Goal: Navigation & Orientation: Find specific page/section

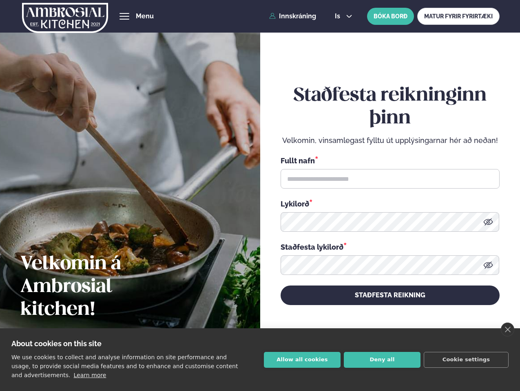
click at [507, 330] on link "close" at bounding box center [506, 330] width 13 height 14
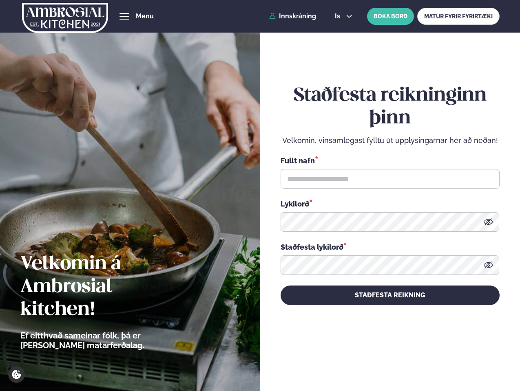
click at [302, 360] on div "Staðfesta reikninginn þinn Velkomin, vinsamlegast fylltu út upplýsingarnar hér …" at bounding box center [389, 195] width 219 height 364
click at [382, 360] on div "Staðfesta reikninginn þinn Velkomin, vinsamlegast fylltu út upplýsingarnar hér …" at bounding box center [389, 195] width 219 height 364
click at [466, 360] on div "Staðfesta reikninginn þinn Velkomin, vinsamlegast fylltu út upplýsingarnar hér …" at bounding box center [389, 195] width 219 height 364
click at [124, 16] on span "hamburger" at bounding box center [124, 16] width 7 height 7
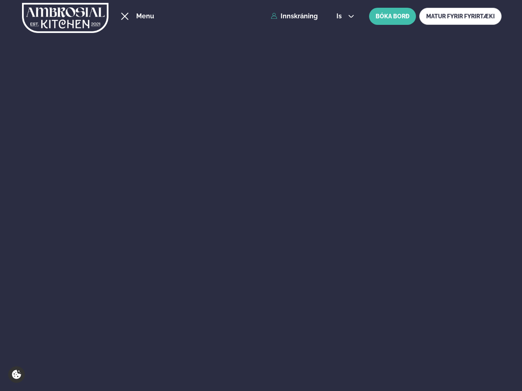
click at [342, 16] on span "is" at bounding box center [340, 16] width 8 height 7
click at [462, 222] on link "Katrínartún 4" at bounding box center [209, 225] width 505 height 7
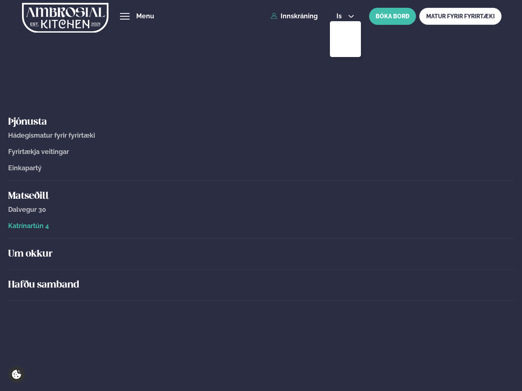
click at [488, 265] on icon at bounding box center [489, 265] width 9 height 7
